Goal: Task Accomplishment & Management: Manage account settings

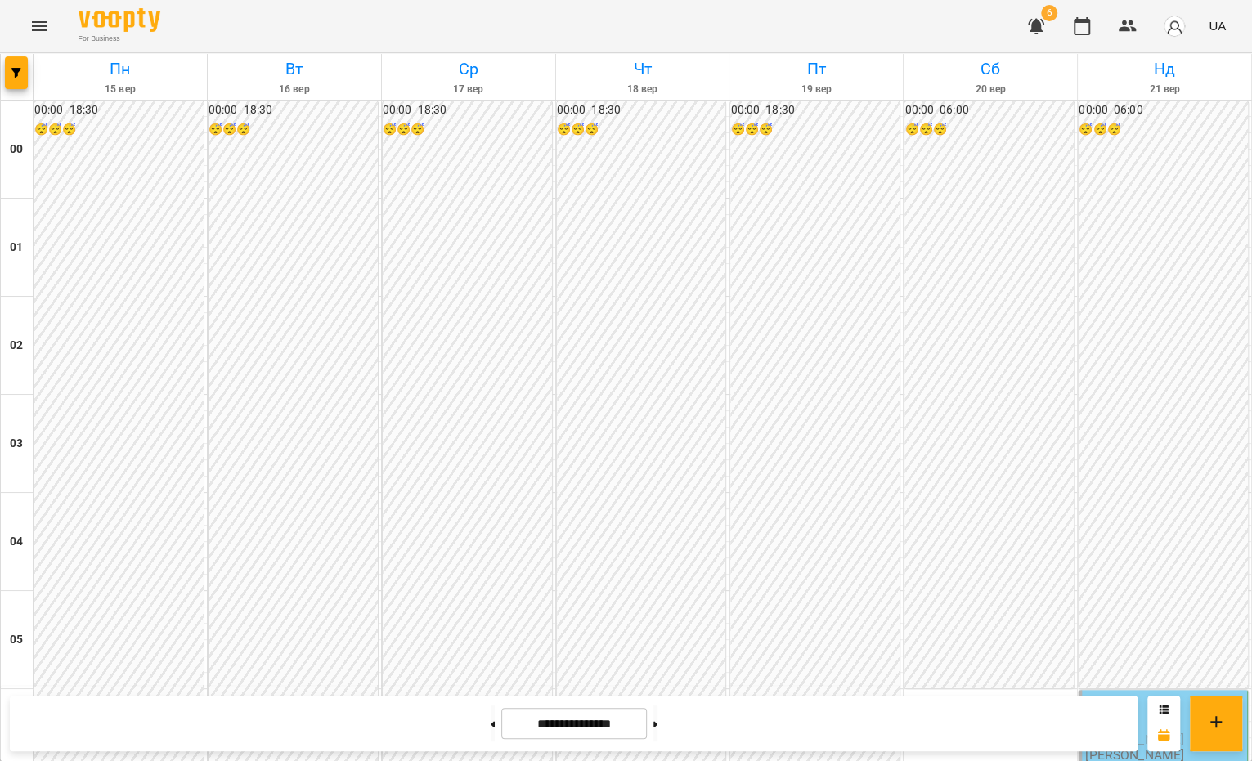
scroll to position [333, 0]
click at [1093, 693] on div "06:00" at bounding box center [1100, 712] width 30 height 38
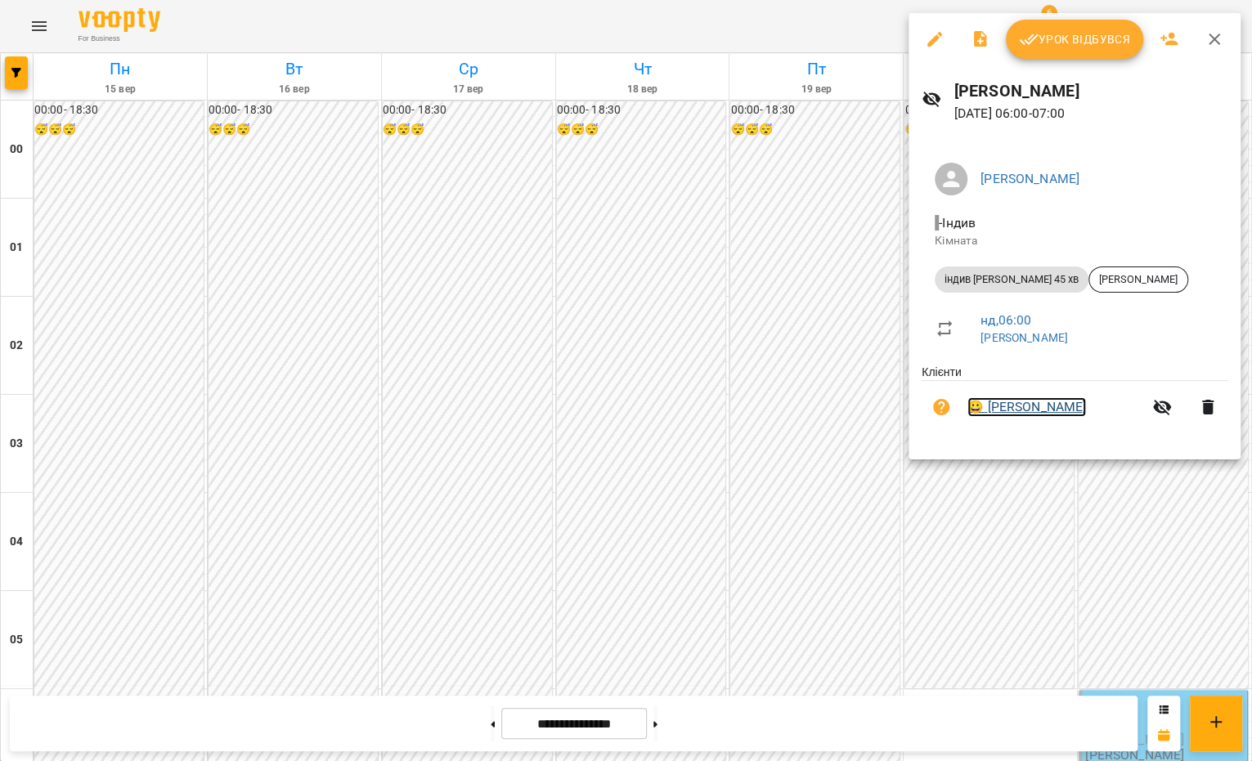
click at [1064, 415] on link "😀 Тимур Мандрик" at bounding box center [1026, 407] width 119 height 20
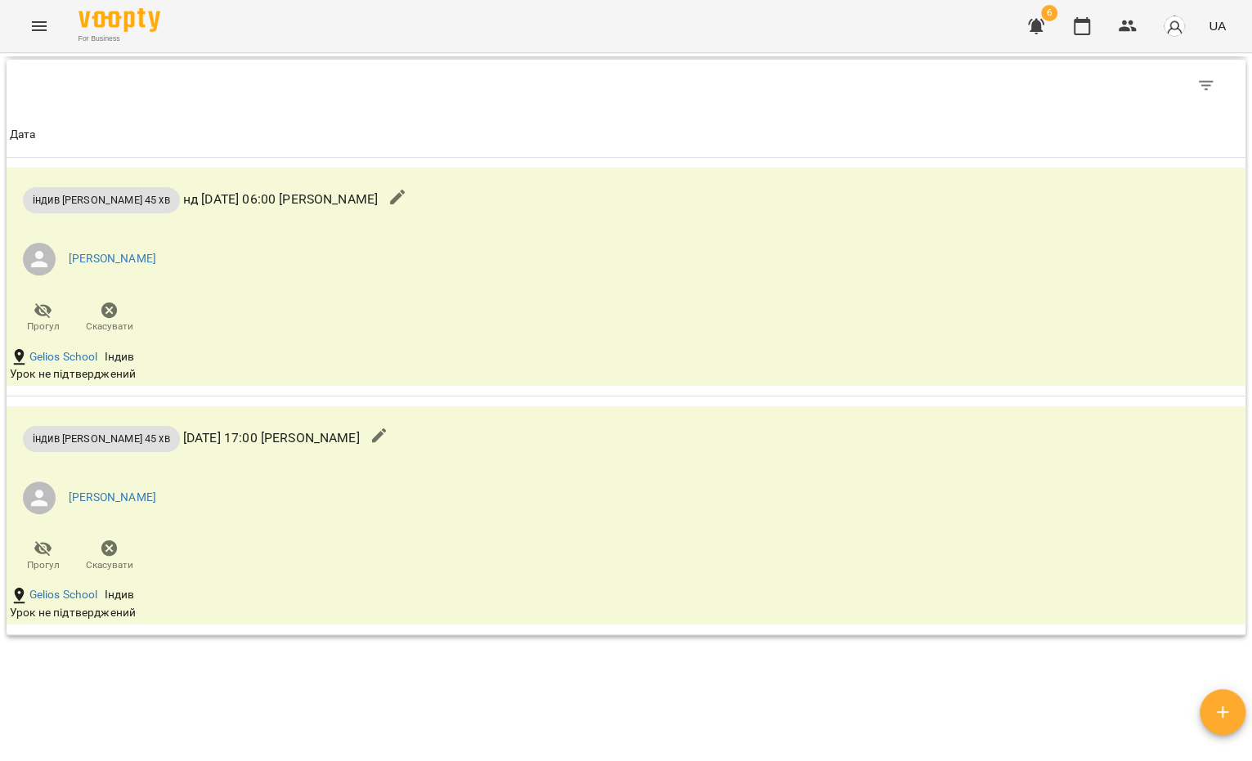
scroll to position [1565, 0]
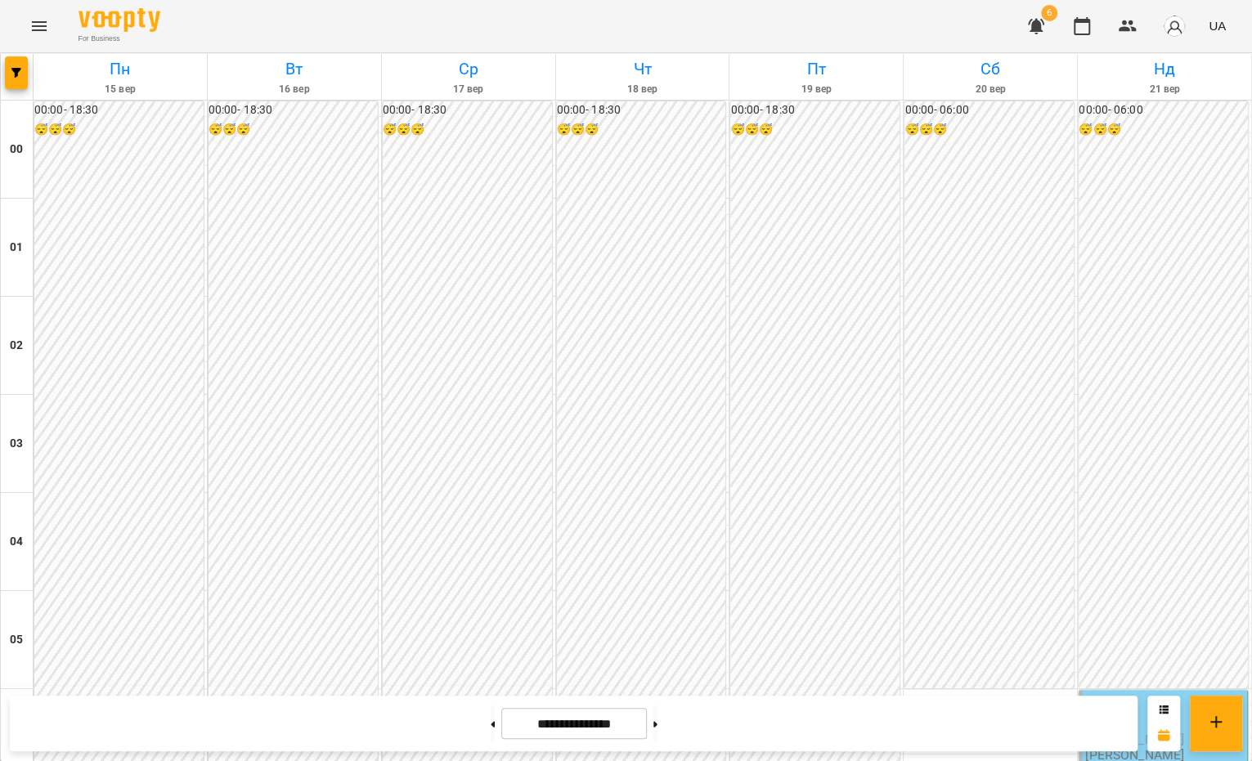
scroll to position [1767, 0]
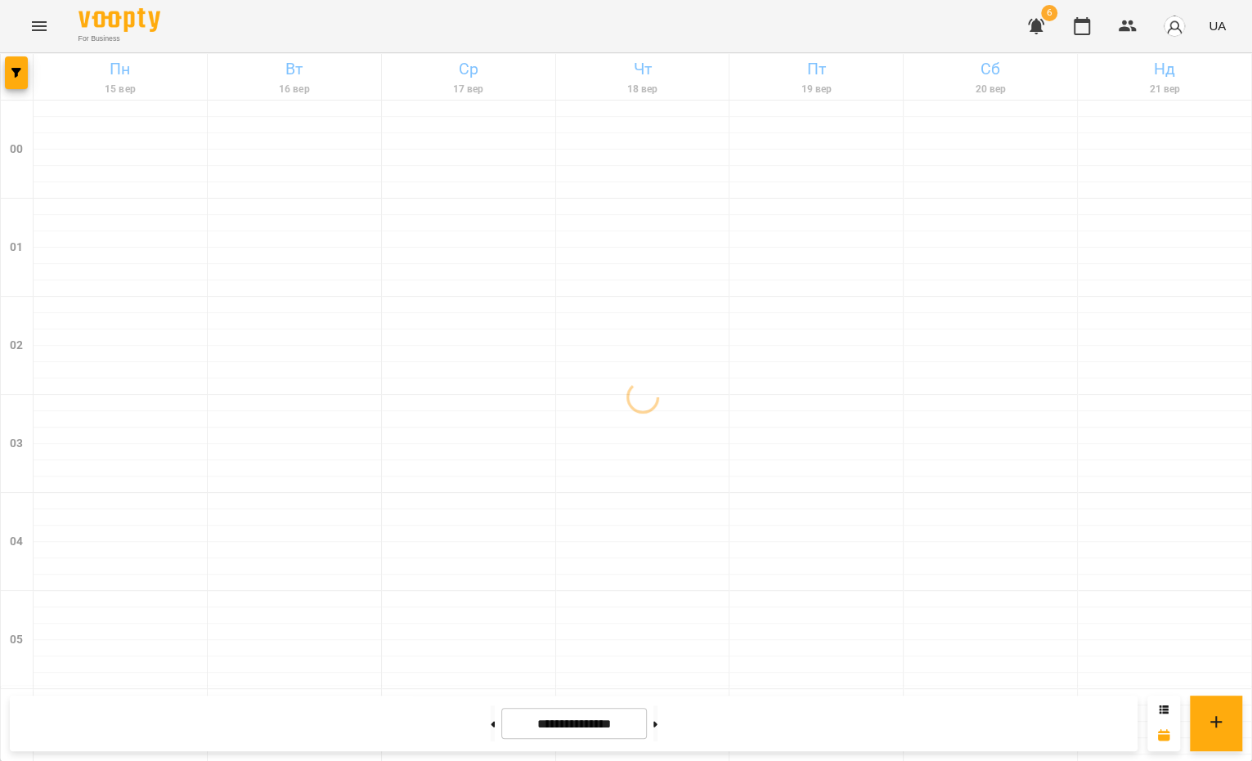
click at [1035, 38] on button "button" at bounding box center [1035, 26] width 39 height 39
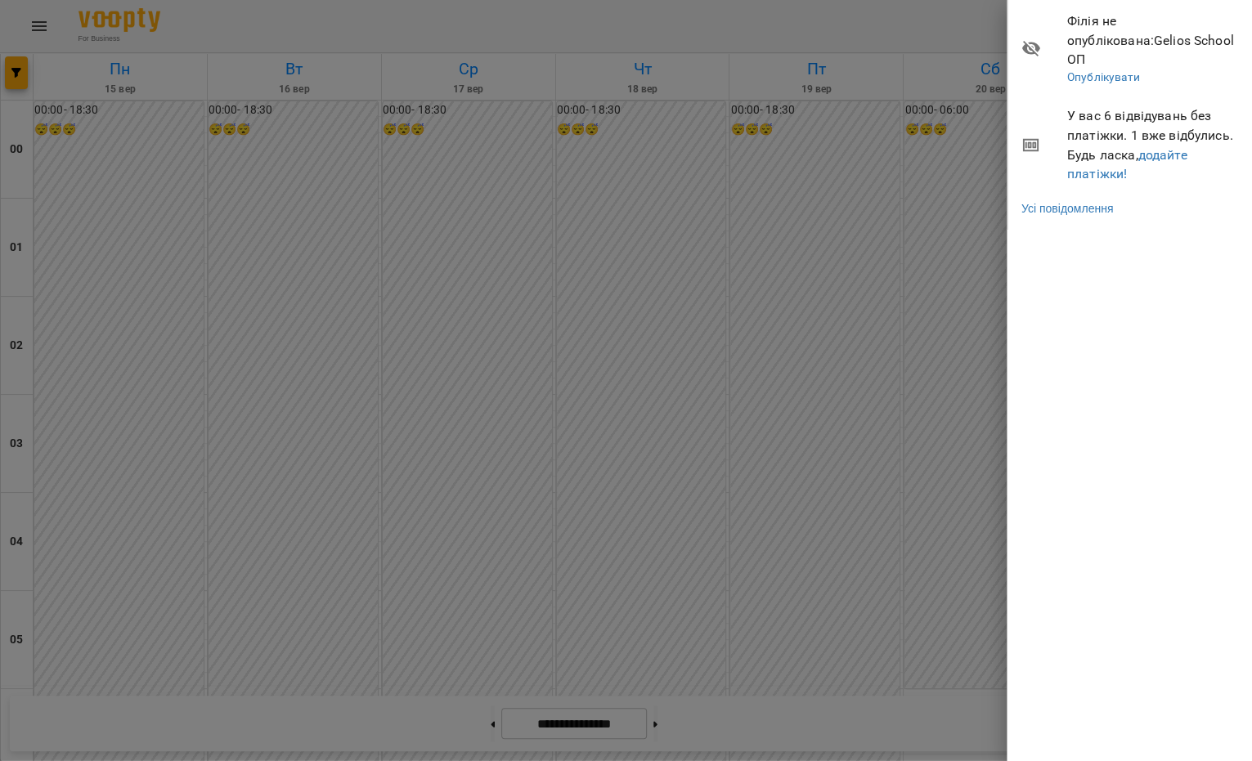
click at [1013, 36] on li "Філія не опублікована : Gelios School ОП Опублікувати" at bounding box center [1130, 48] width 244 height 96
click at [962, 34] on div at bounding box center [626, 380] width 1252 height 761
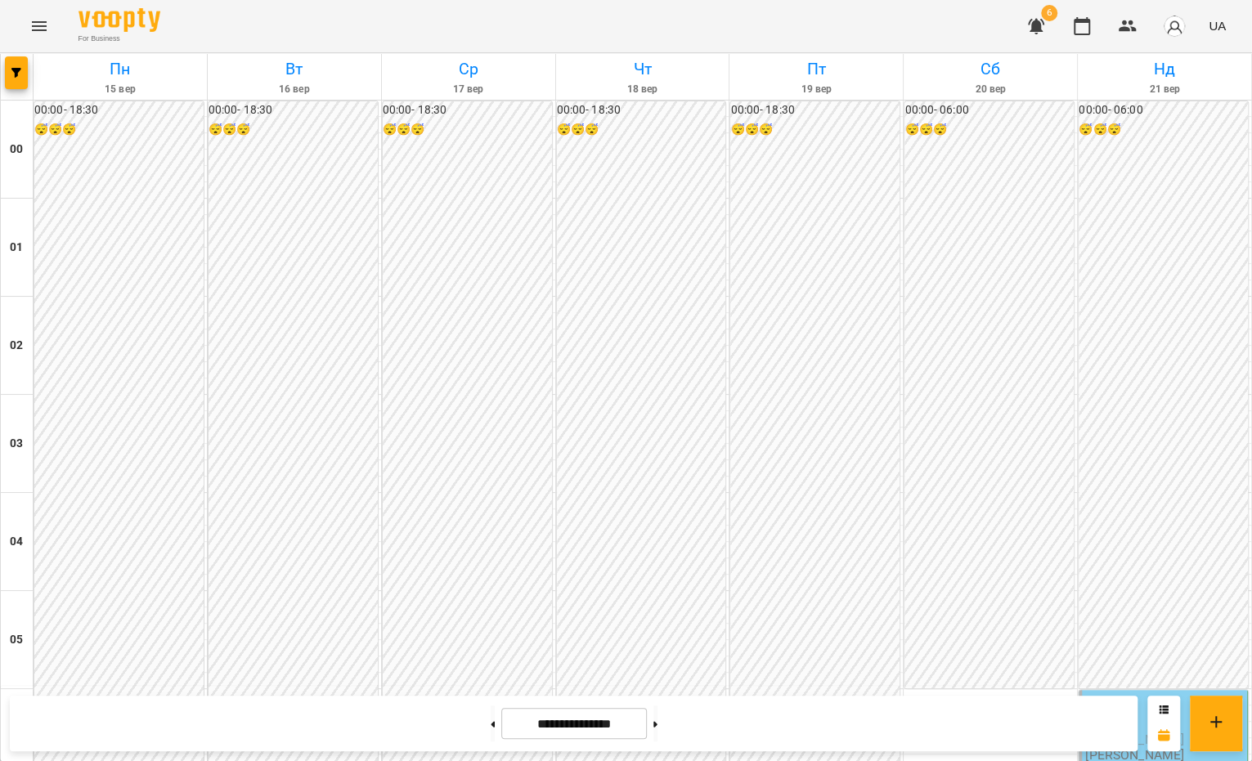
scroll to position [352, 0]
click at [1137, 732] on span "[PERSON_NAME]" at bounding box center [1134, 740] width 99 height 16
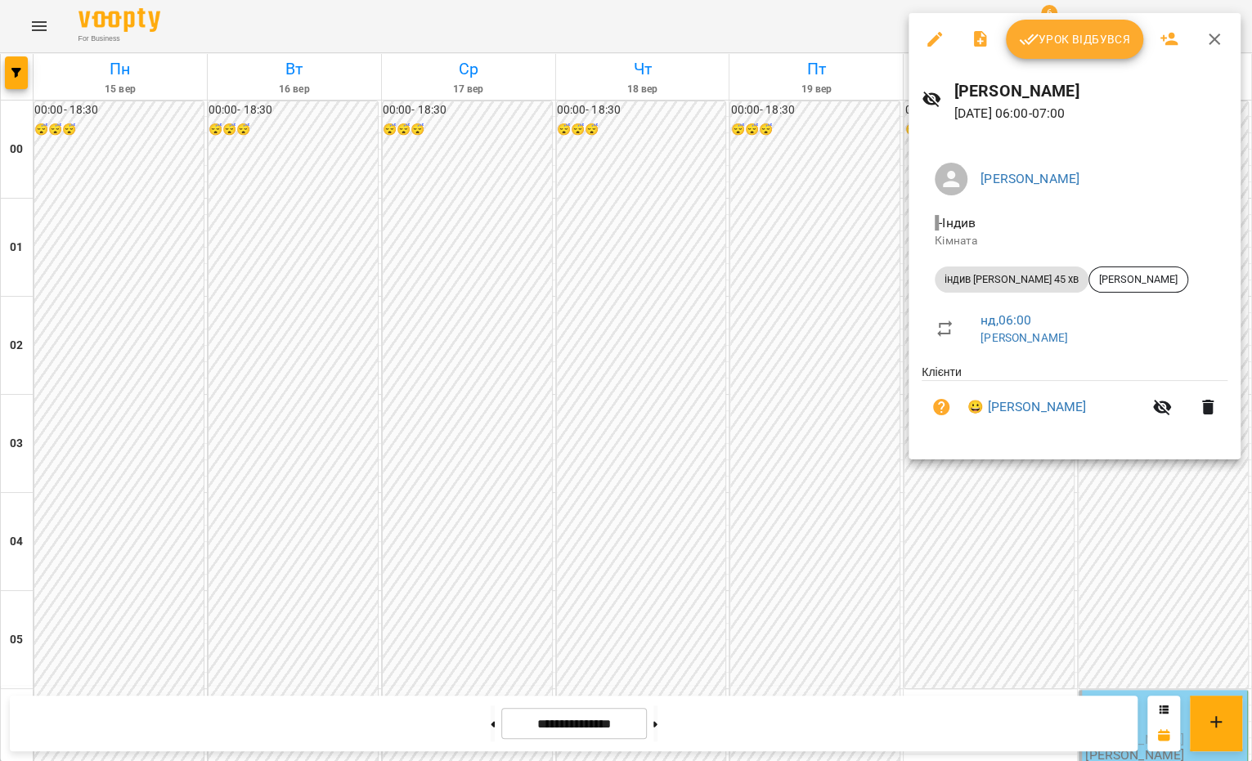
click at [1037, 560] on div at bounding box center [626, 380] width 1252 height 761
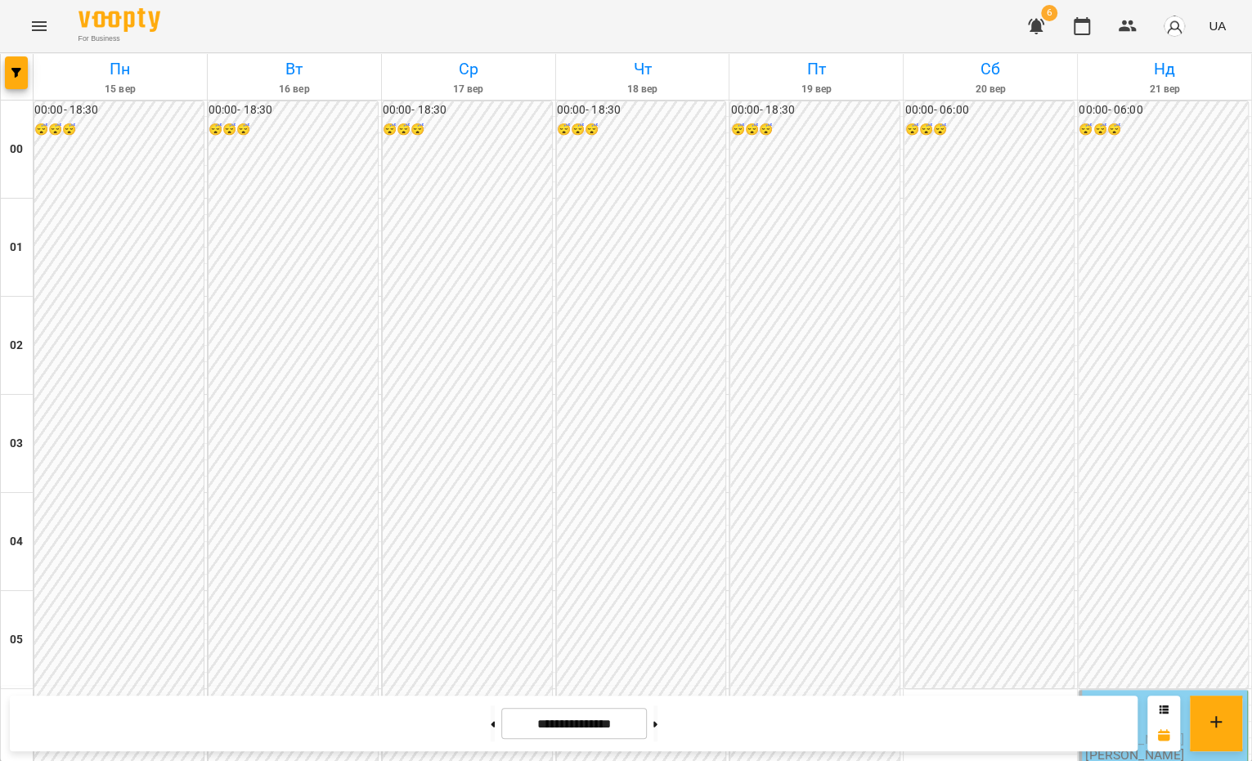
scroll to position [863, 0]
click at [491, 733] on button at bounding box center [493, 724] width 4 height 36
click at [491, 713] on button at bounding box center [493, 724] width 4 height 36
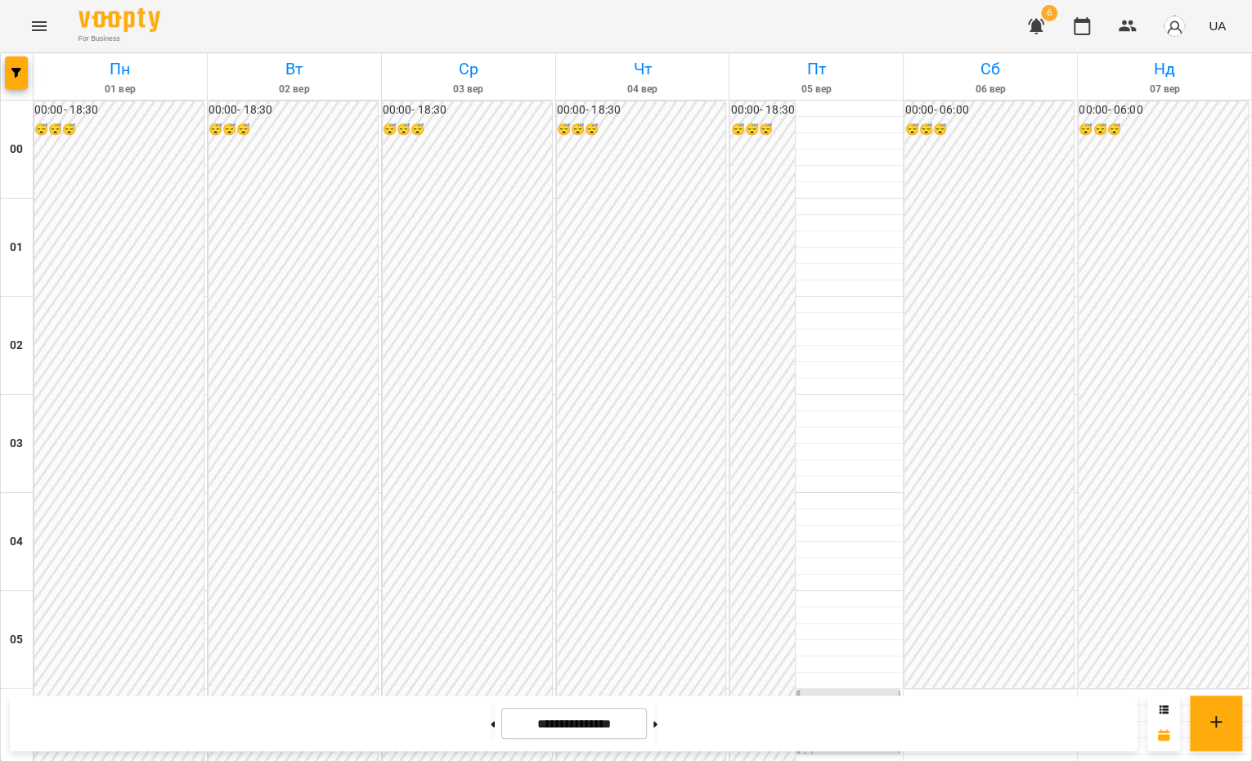
scroll to position [210, 0]
click at [657, 728] on button at bounding box center [655, 724] width 4 height 36
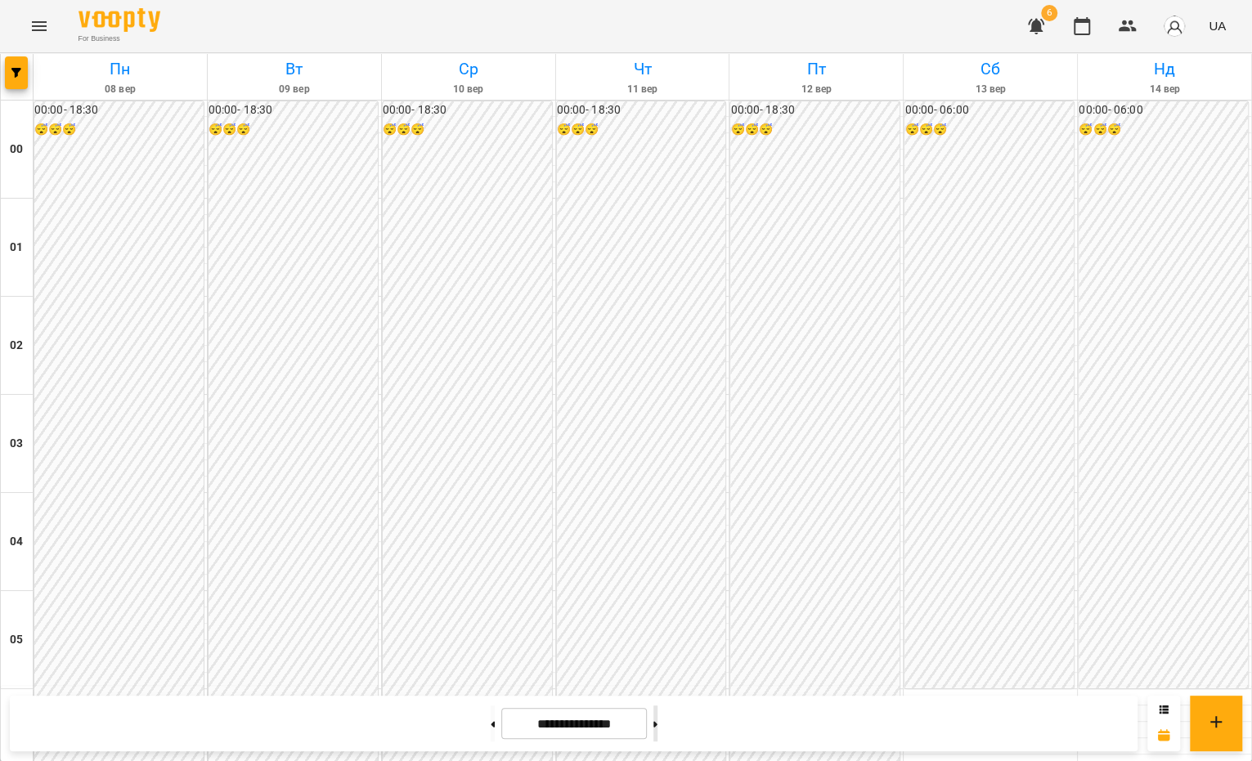
click at [657, 728] on button at bounding box center [655, 724] width 4 height 36
click at [657, 717] on button at bounding box center [655, 724] width 4 height 36
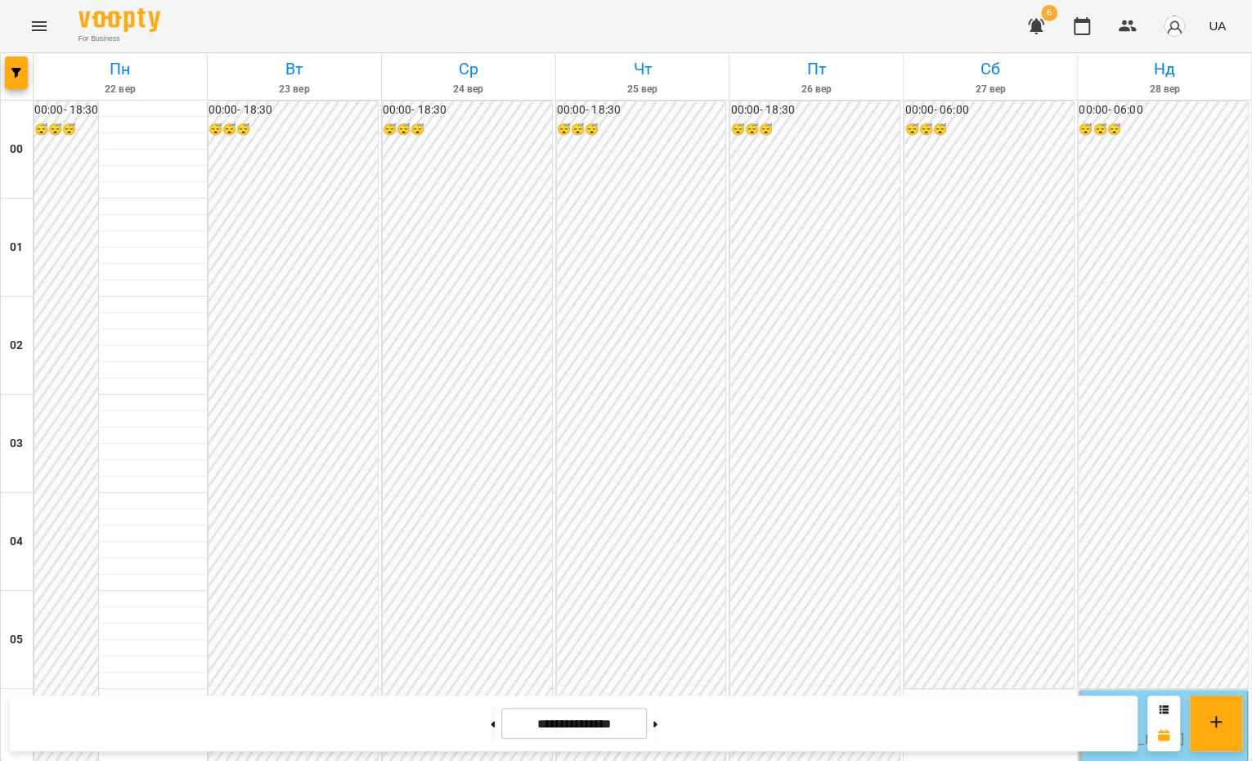
scroll to position [0, 0]
click at [491, 706] on button at bounding box center [493, 724] width 4 height 36
type input "**********"
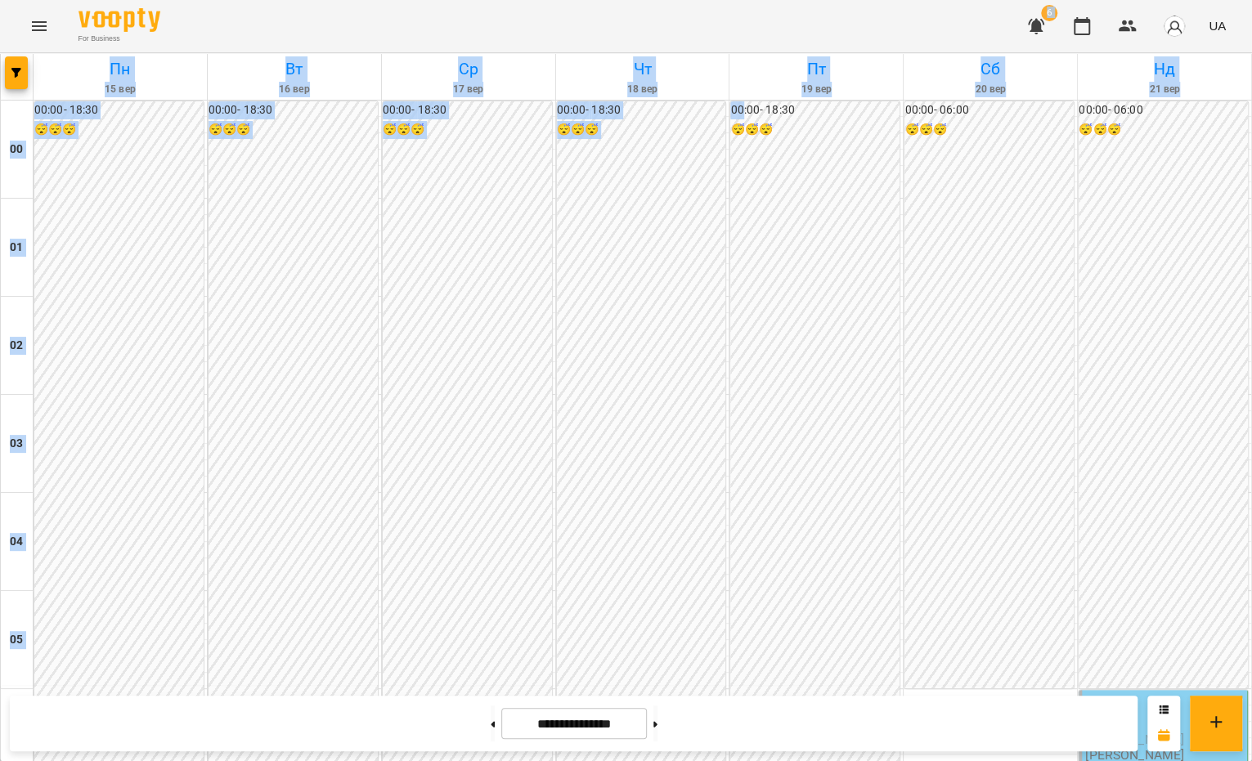
drag, startPoint x: 745, startPoint y: 25, endPoint x: 742, endPoint y: 110, distance: 85.9
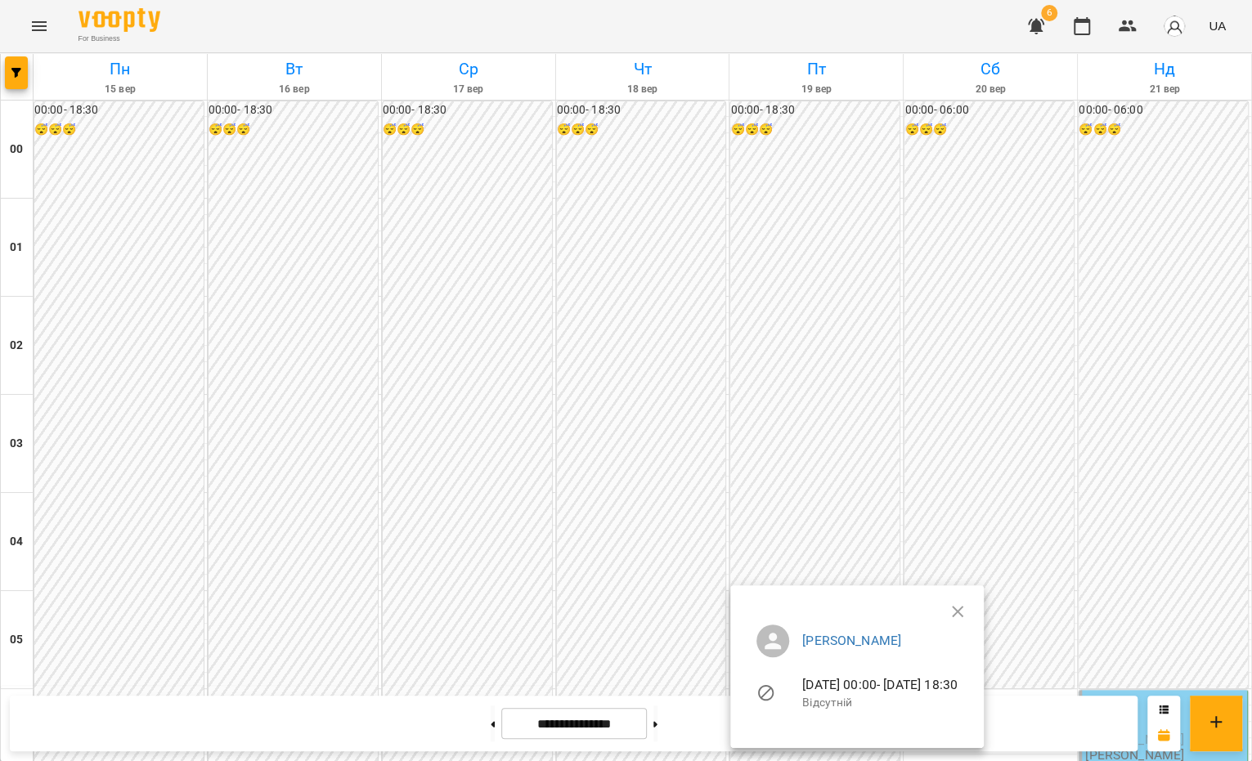
click at [967, 610] on icon "button" at bounding box center [958, 612] width 20 height 20
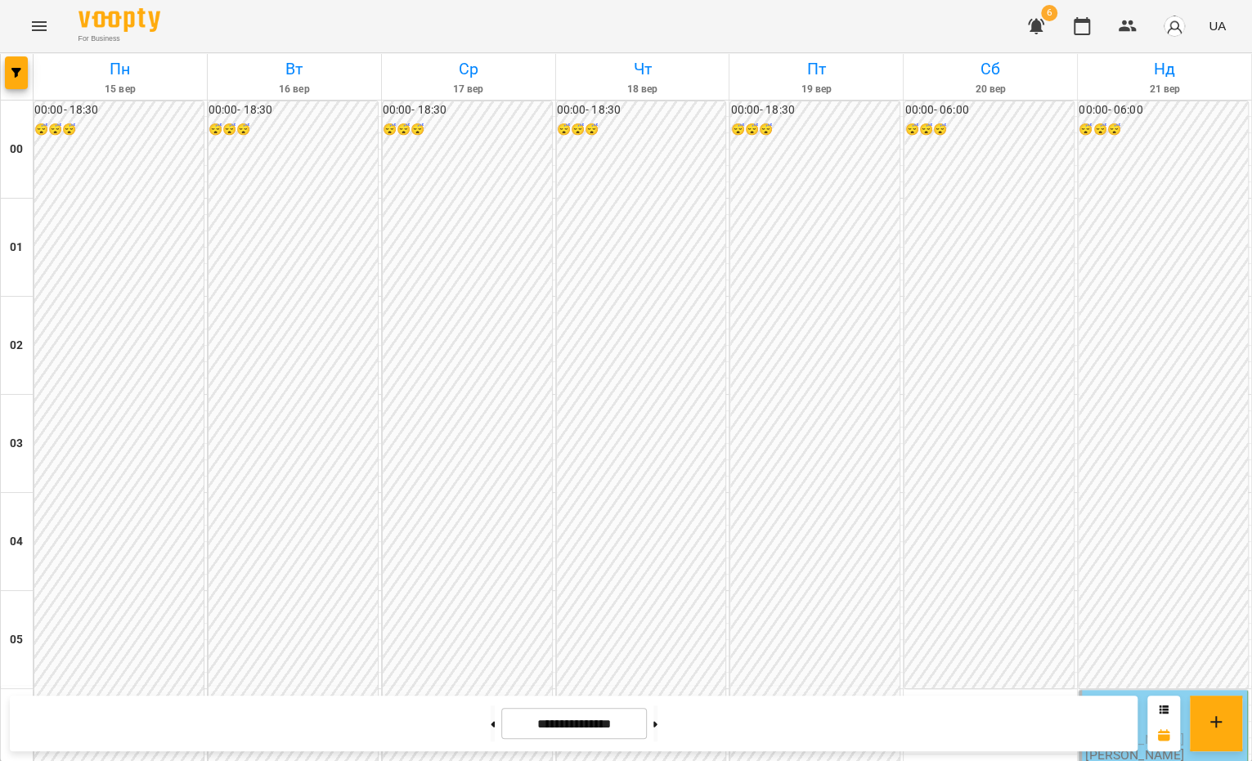
scroll to position [288, 0]
click at [1105, 748] on p "[PERSON_NAME]" at bounding box center [1134, 755] width 99 height 14
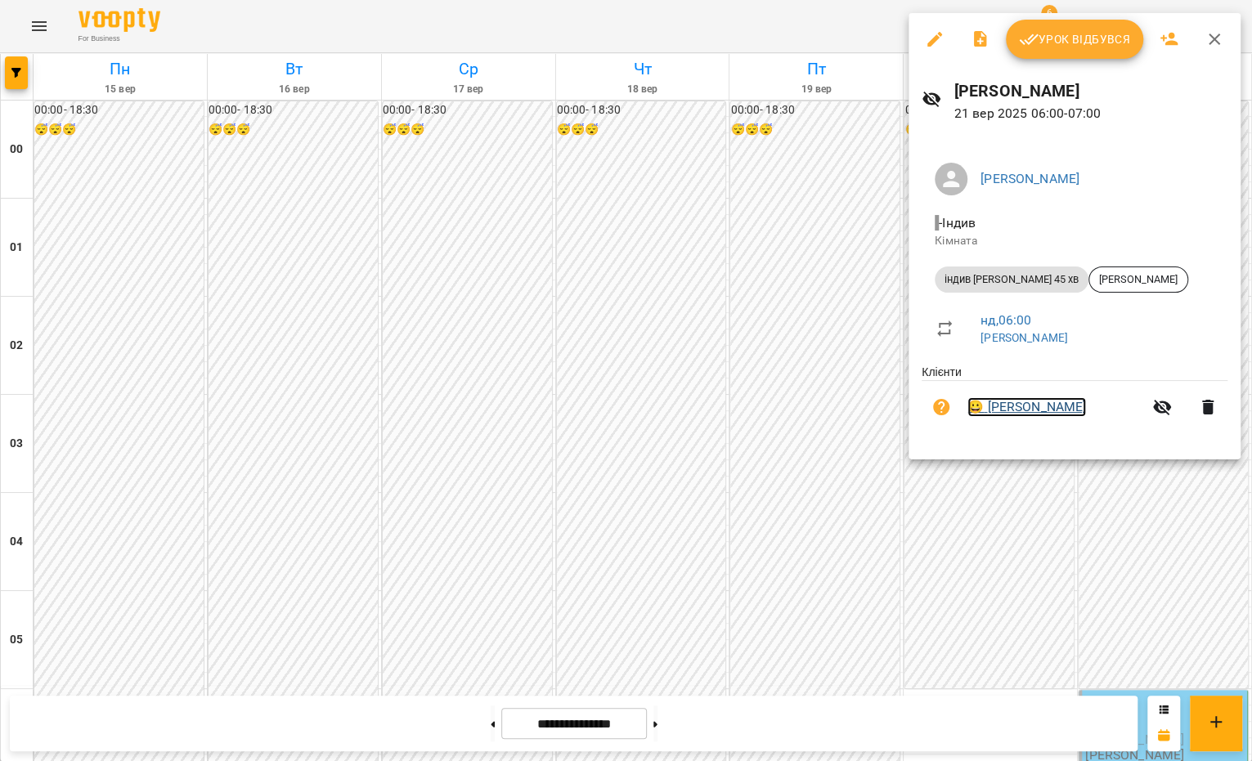
click at [1022, 408] on link "😀 Тимур Мандрик" at bounding box center [1026, 407] width 119 height 20
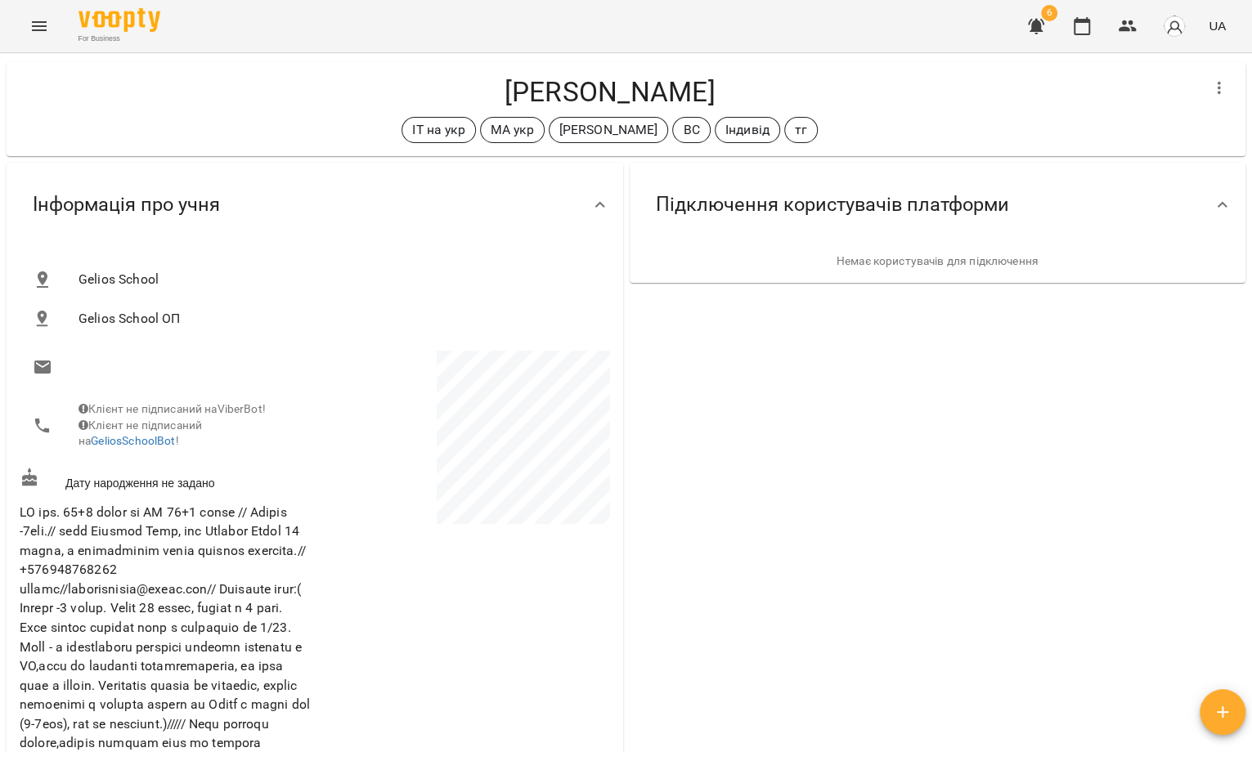
scroll to position [40, 0]
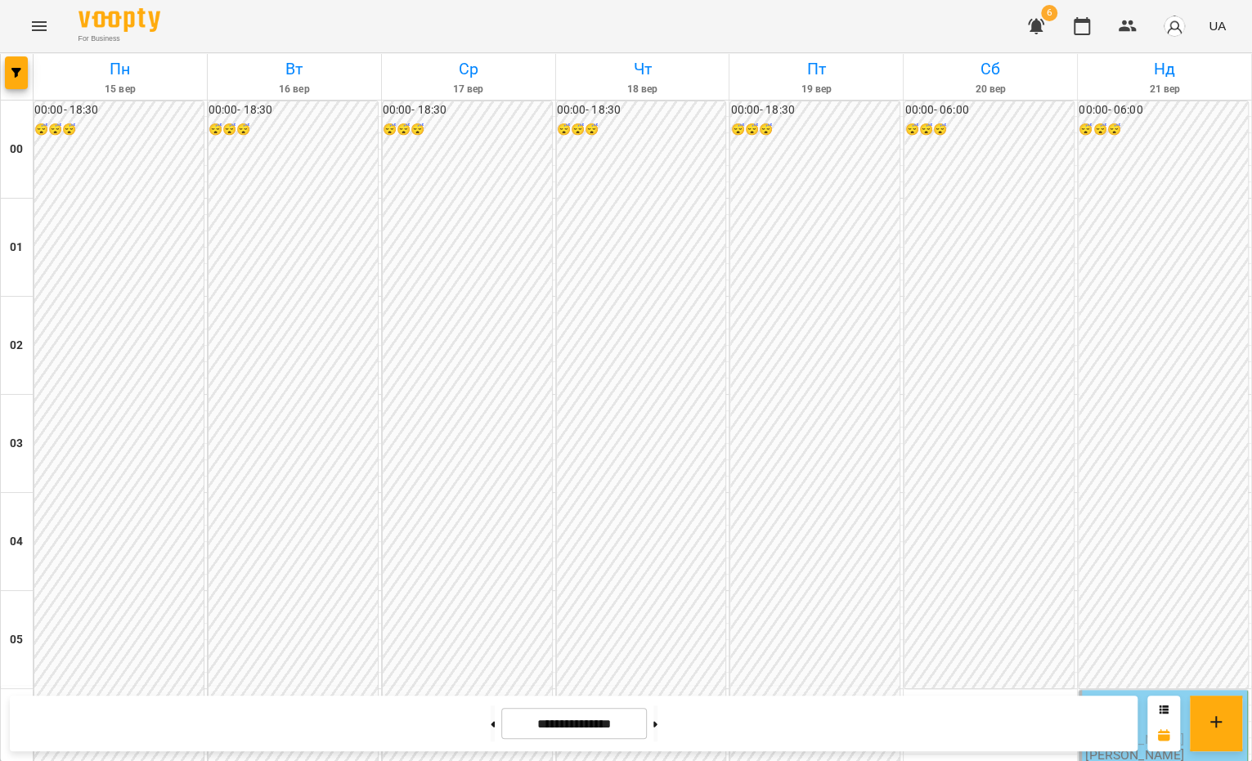
scroll to position [563, 0]
click at [657, 726] on button at bounding box center [655, 724] width 4 height 36
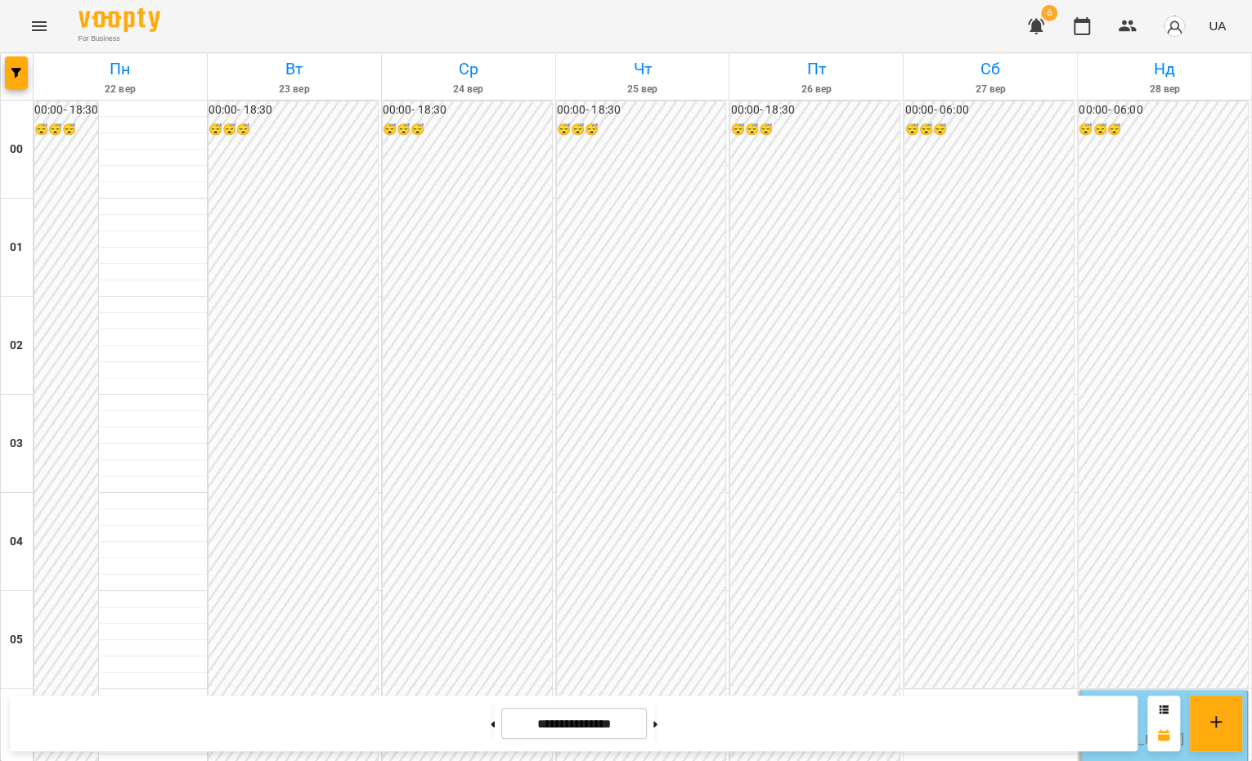
scroll to position [1767, 0]
click at [657, 722] on button at bounding box center [655, 724] width 4 height 36
click at [491, 725] on button at bounding box center [493, 724] width 4 height 36
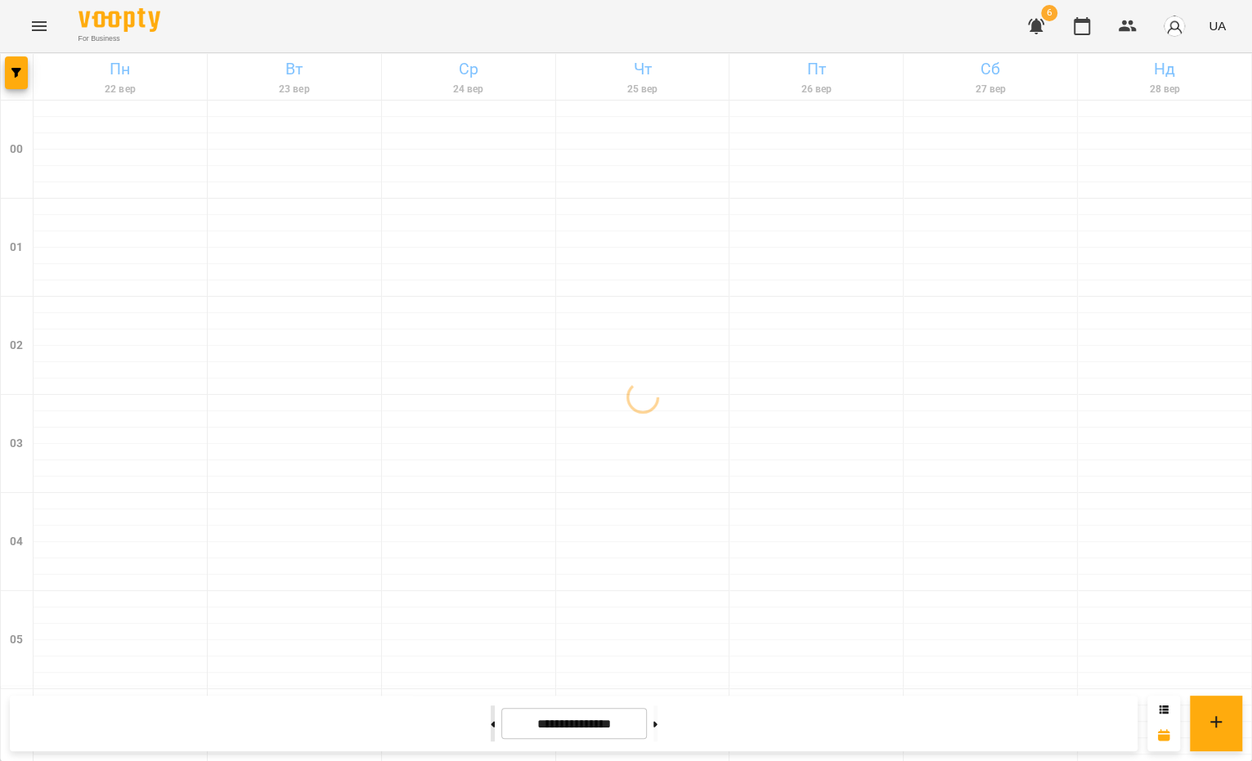
click at [491, 725] on button at bounding box center [493, 724] width 4 height 36
type input "**********"
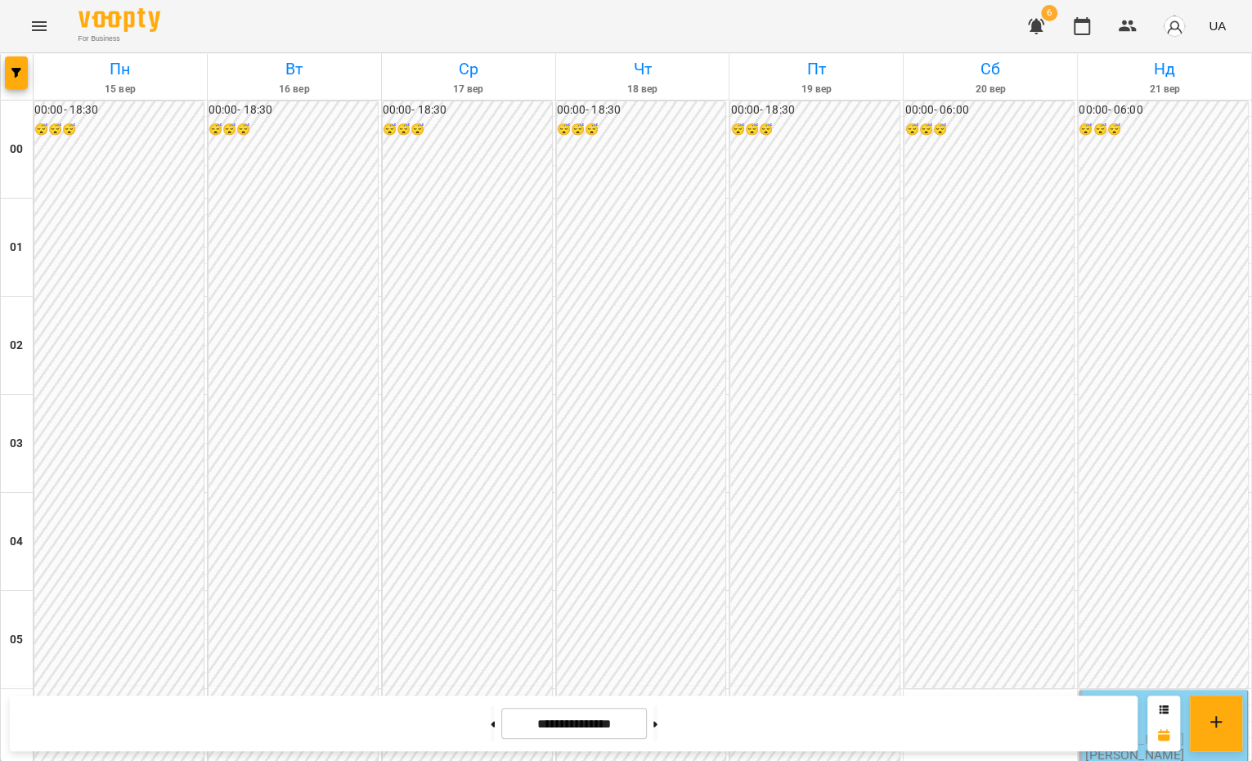
scroll to position [380, 0]
